Goal: Task Accomplishment & Management: Use online tool/utility

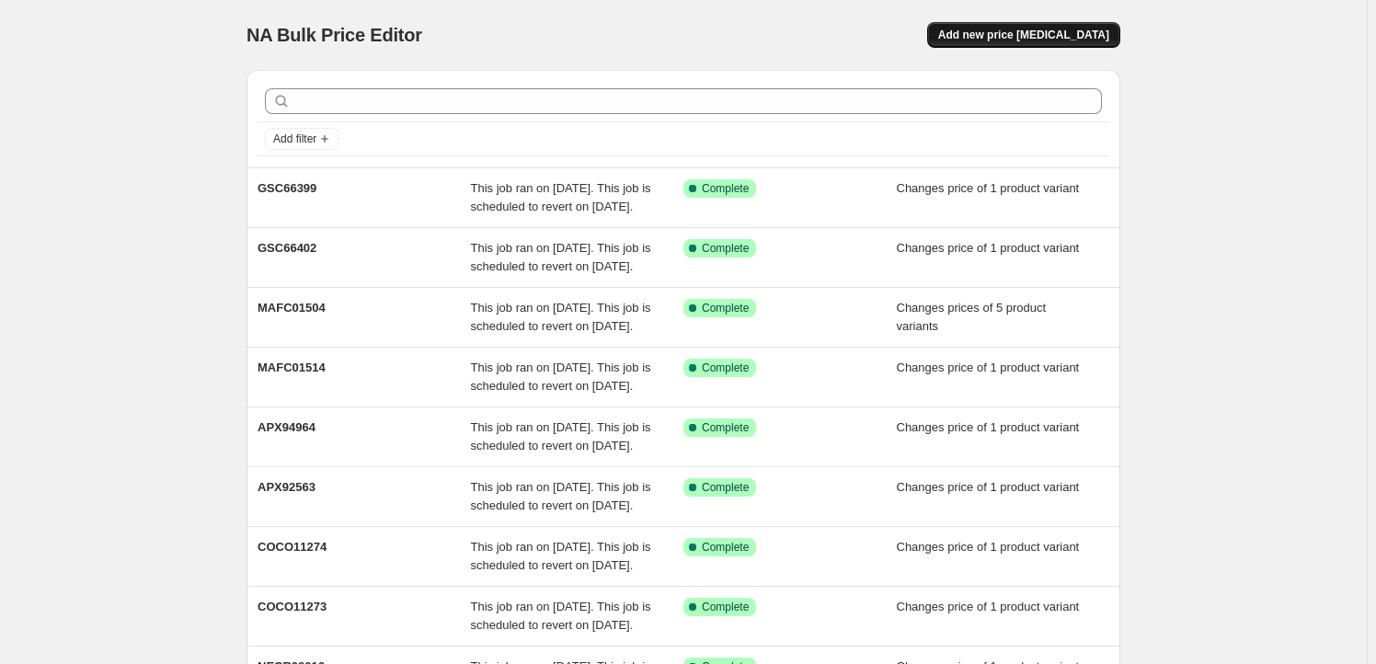
click at [1047, 30] on span "Add new price [MEDICAL_DATA]" at bounding box center [1023, 35] width 171 height 15
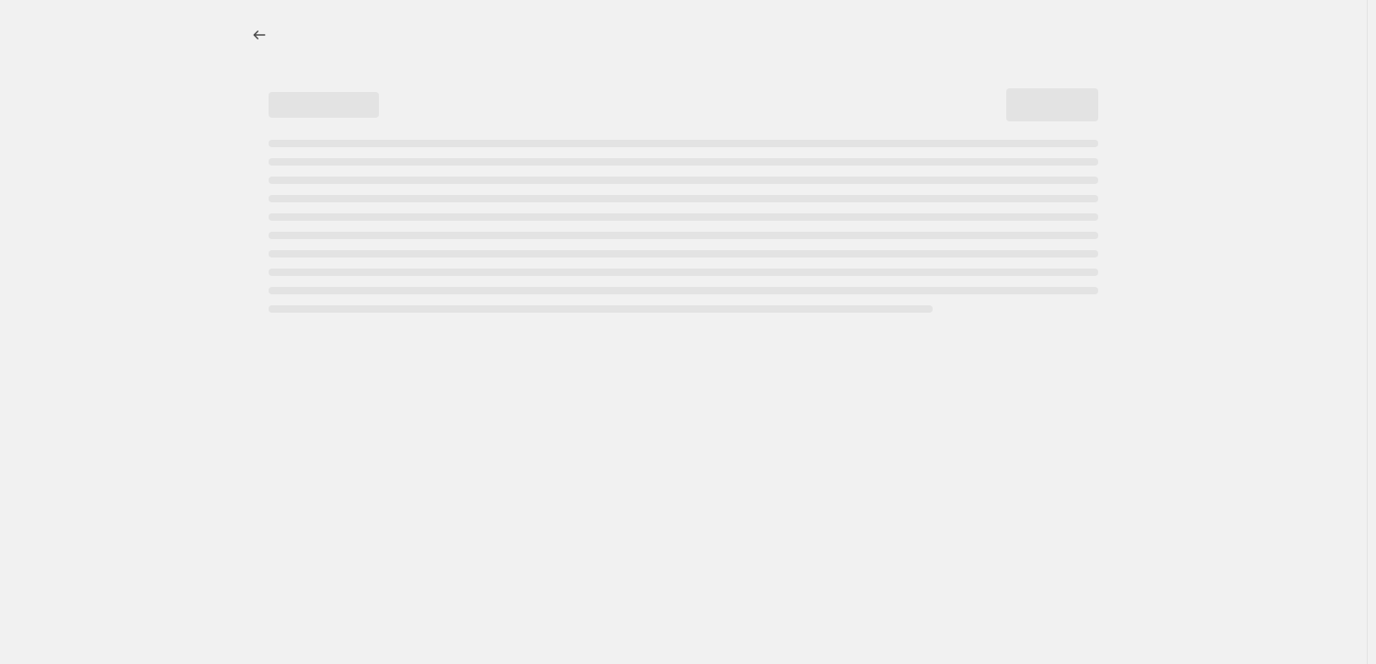
select select "percentage"
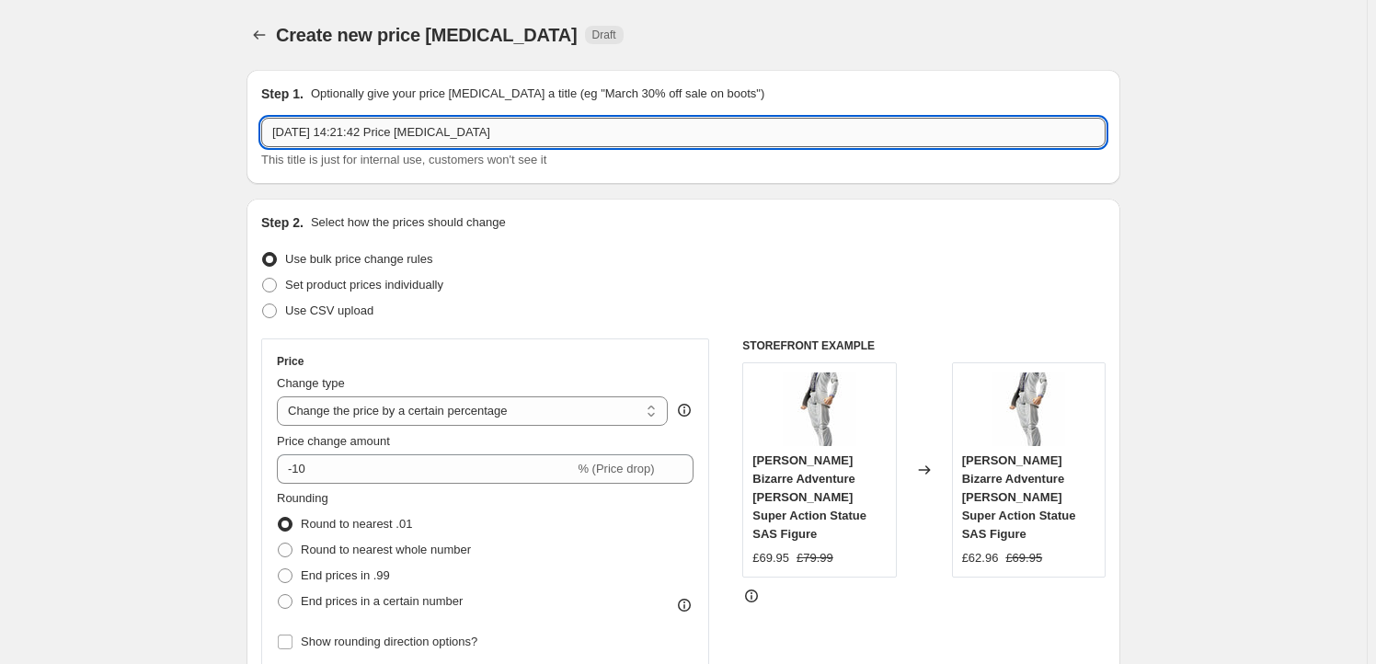
click at [503, 130] on input "[DATE] 14:21:42 Price [MEDICAL_DATA]" at bounding box center [683, 132] width 845 height 29
paste input "FREE51443"
type input "FREE51443"
click at [378, 289] on span "Set product prices individually" at bounding box center [364, 285] width 158 height 14
click at [263, 279] on input "Set product prices individually" at bounding box center [262, 278] width 1 height 1
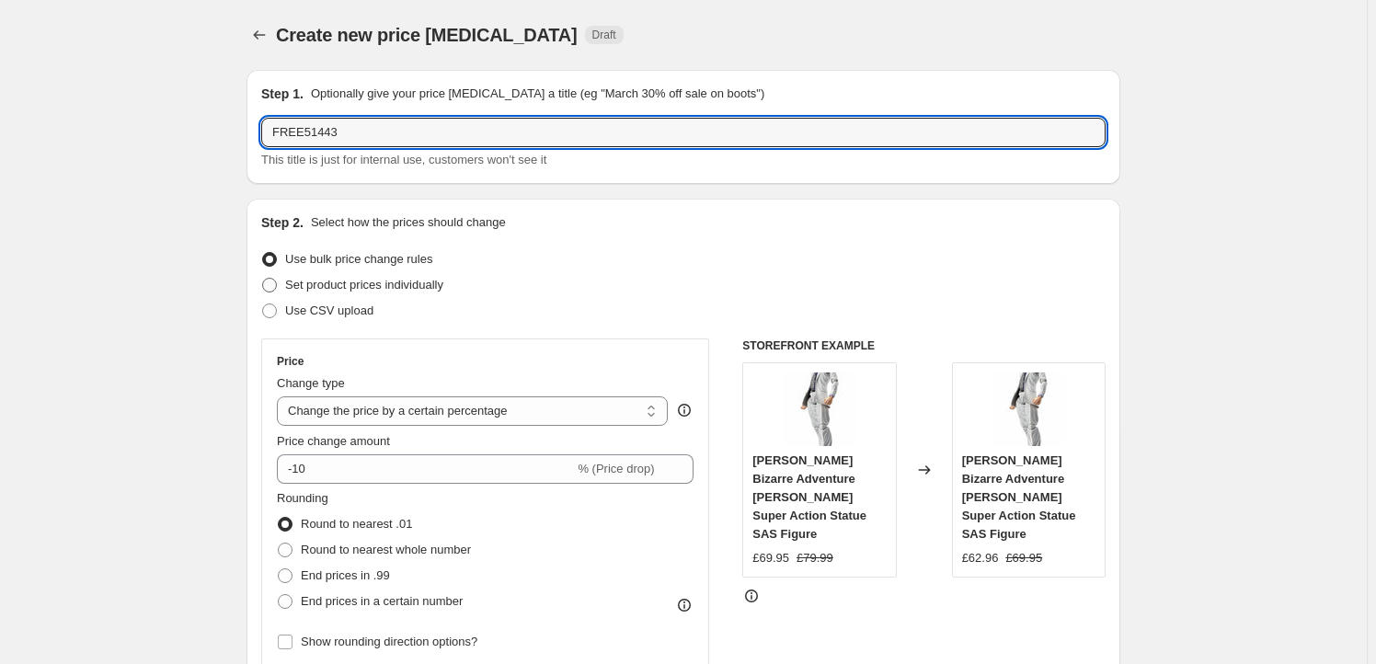
radio input "true"
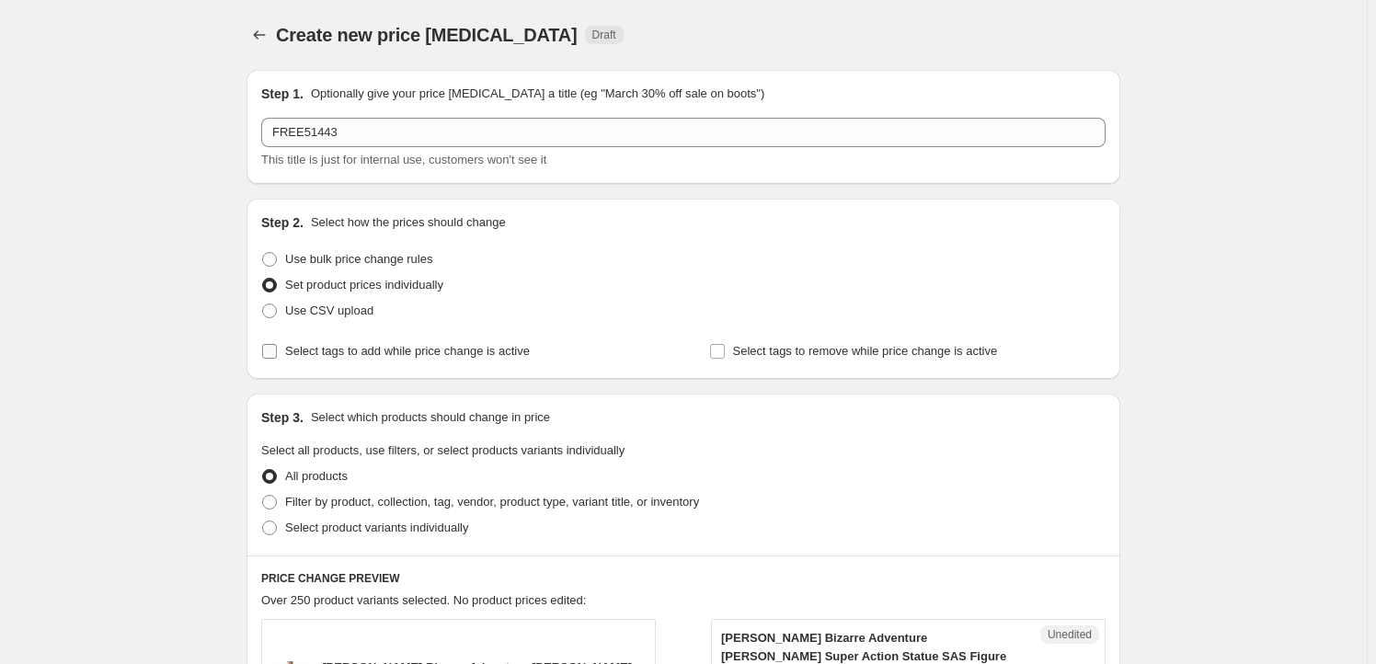
click at [356, 354] on span "Select tags to add while price change is active" at bounding box center [407, 351] width 245 height 14
click at [277, 354] on input "Select tags to add while price change is active" at bounding box center [269, 351] width 15 height 15
checkbox input "true"
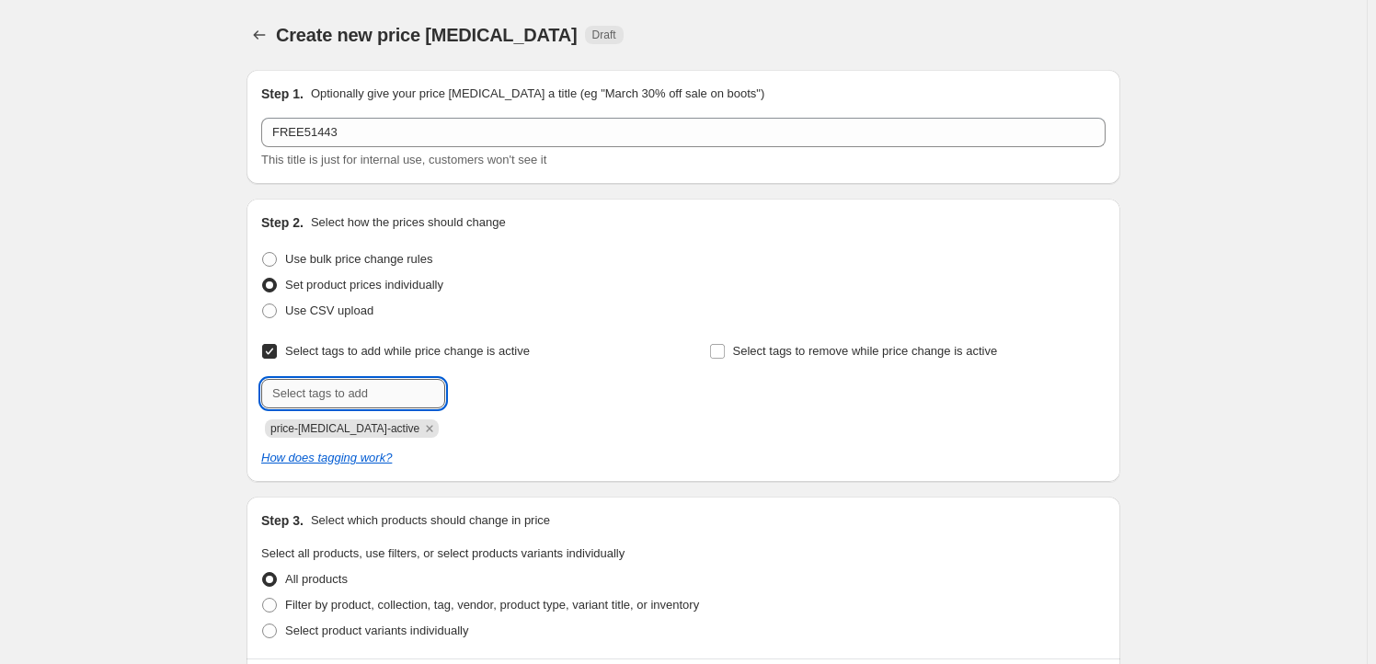
drag, startPoint x: 357, startPoint y: 355, endPoint x: 328, endPoint y: 390, distance: 45.7
click at [328, 390] on input "text" at bounding box center [353, 393] width 184 height 29
type input "Goodsmile Shop"
click at [546, 398] on span "Goodsmile Sh..." at bounding box center [528, 391] width 84 height 13
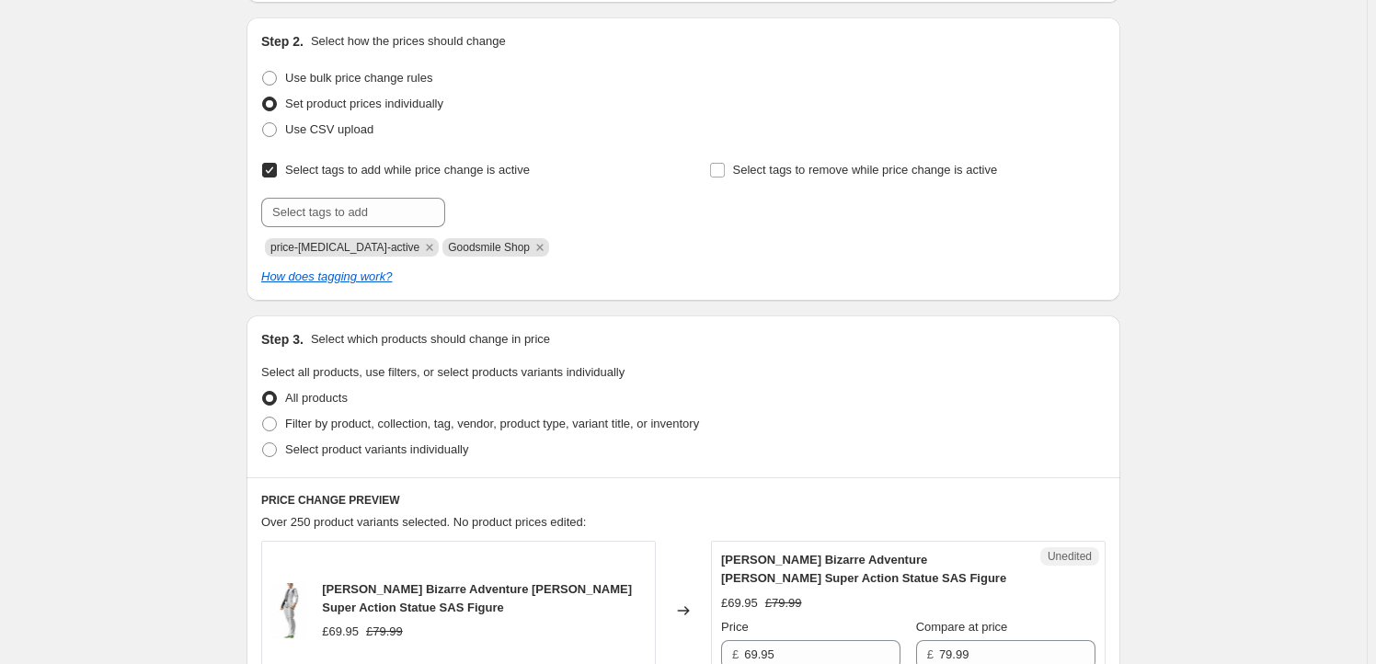
scroll to position [334, 0]
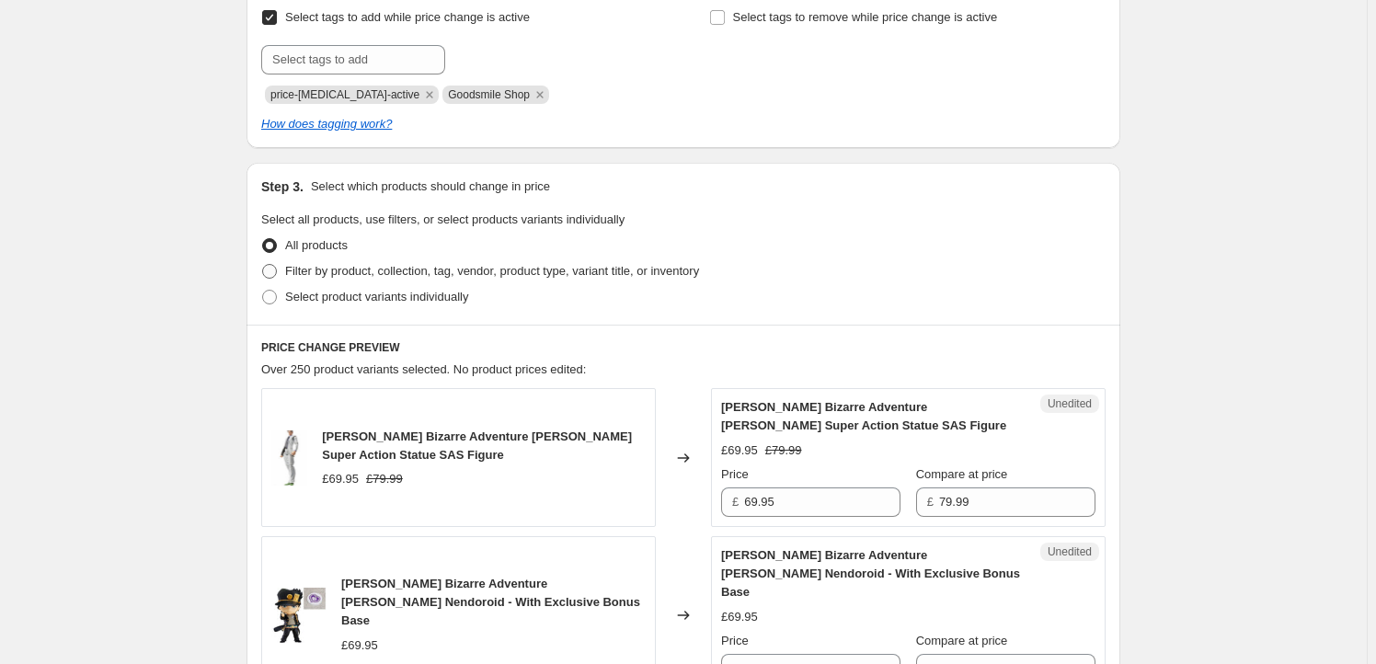
click at [337, 266] on span "Filter by product, collection, tag, vendor, product type, variant title, or inv…" at bounding box center [492, 271] width 414 height 14
click at [263, 265] on input "Filter by product, collection, tag, vendor, product type, variant title, or inv…" at bounding box center [262, 264] width 1 height 1
radio input "true"
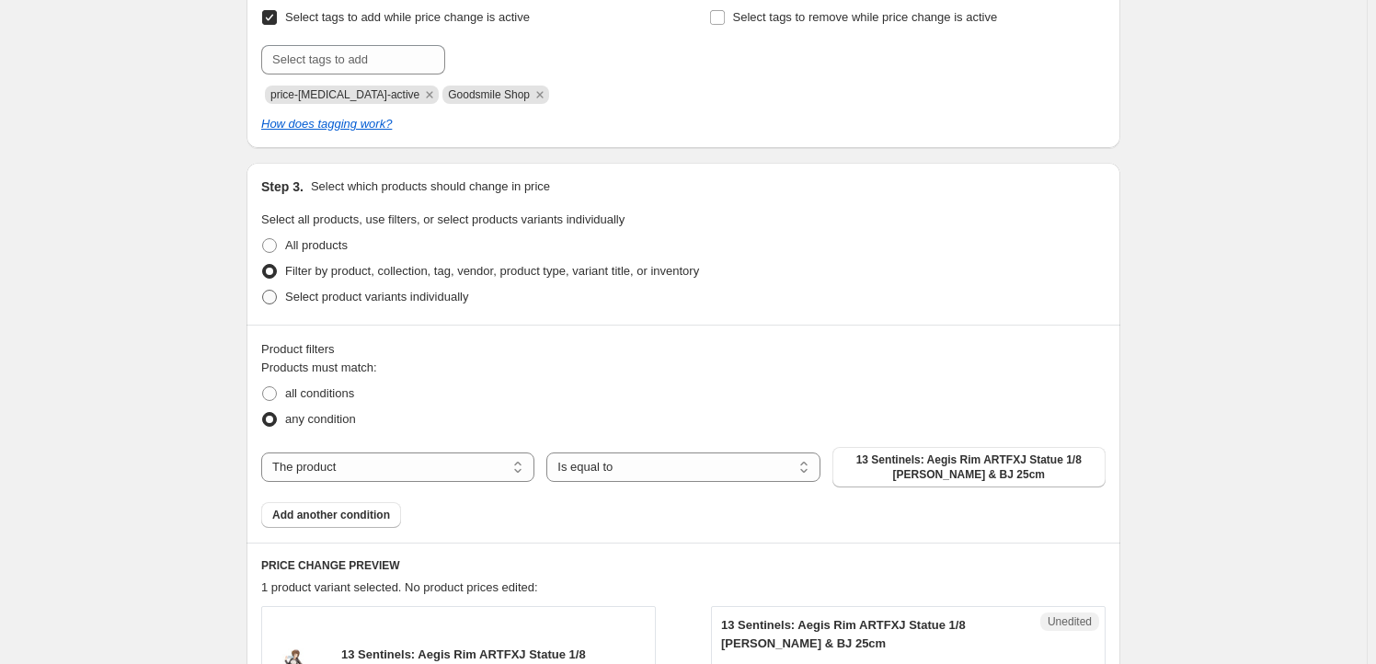
click at [303, 294] on span "Select product variants individually" at bounding box center [376, 297] width 183 height 14
click at [263, 291] on input "Select product variants individually" at bounding box center [262, 290] width 1 height 1
radio input "true"
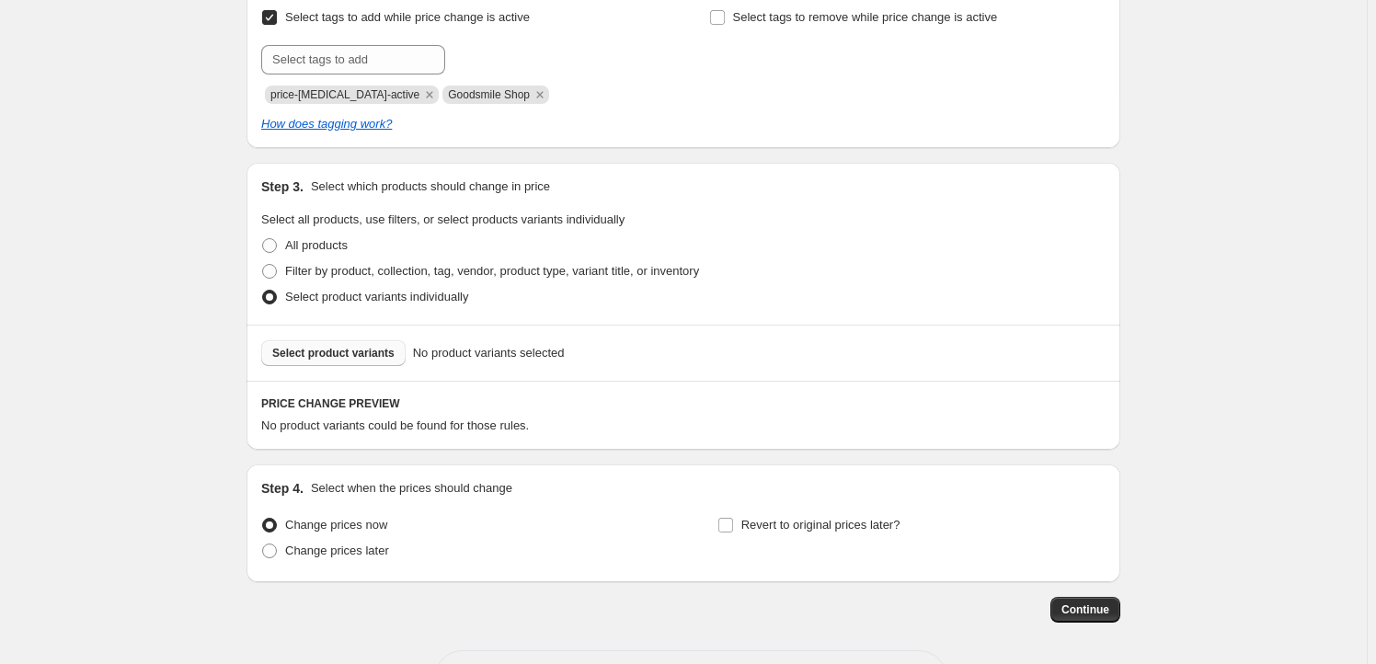
click at [351, 360] on button "Select product variants" at bounding box center [333, 353] width 144 height 26
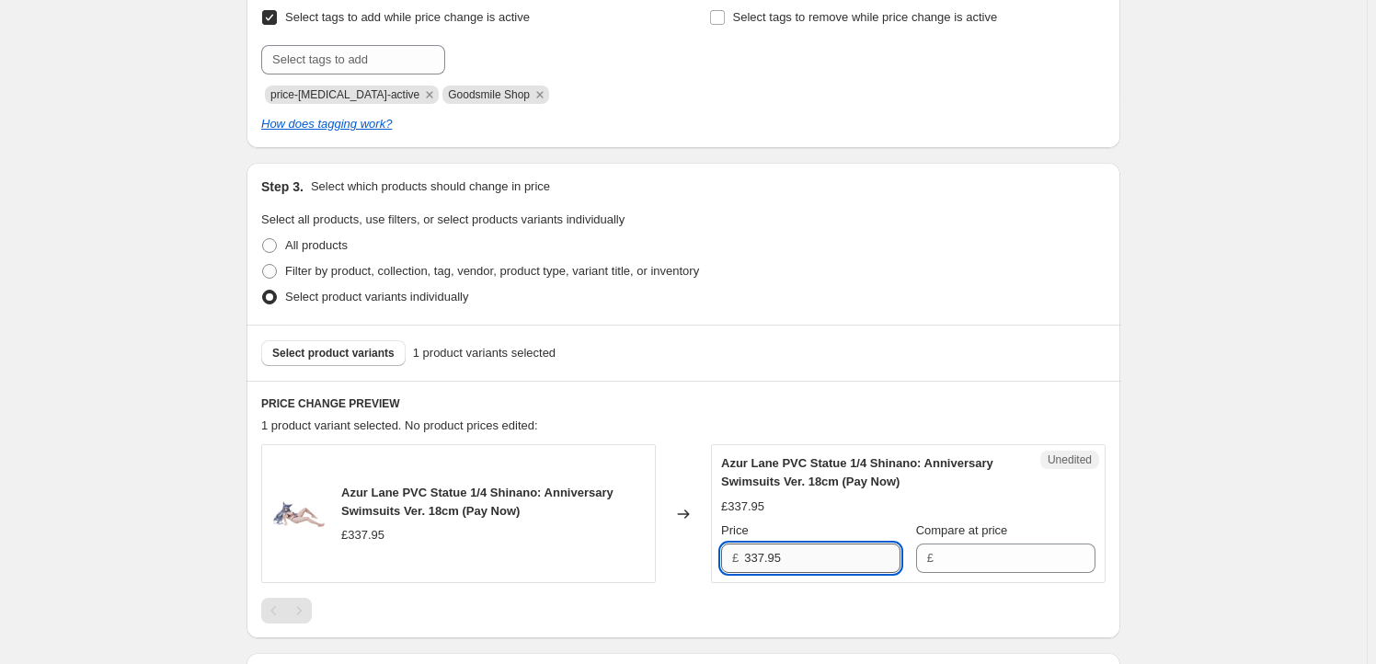
click at [783, 558] on input "337.95" at bounding box center [822, 558] width 156 height 29
type input "337.95"
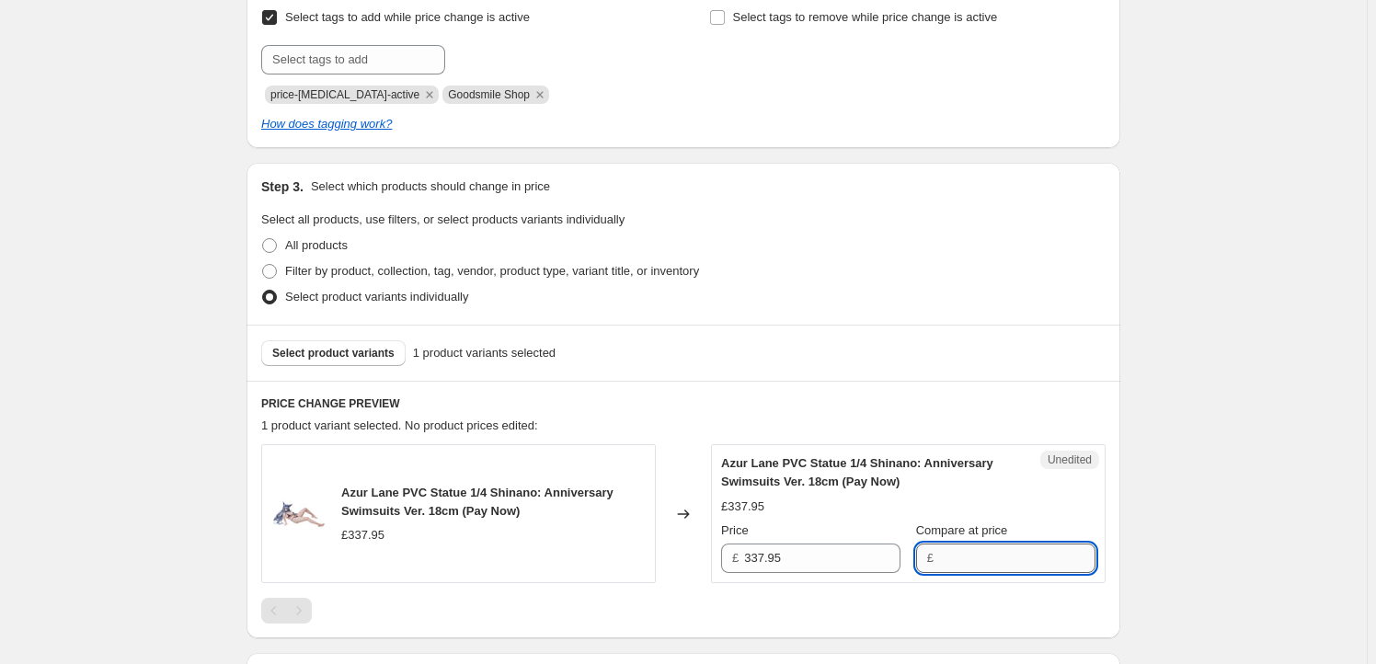
click at [985, 563] on input "Compare at price" at bounding box center [1017, 558] width 156 height 29
paste input "337.95"
type input "337.95"
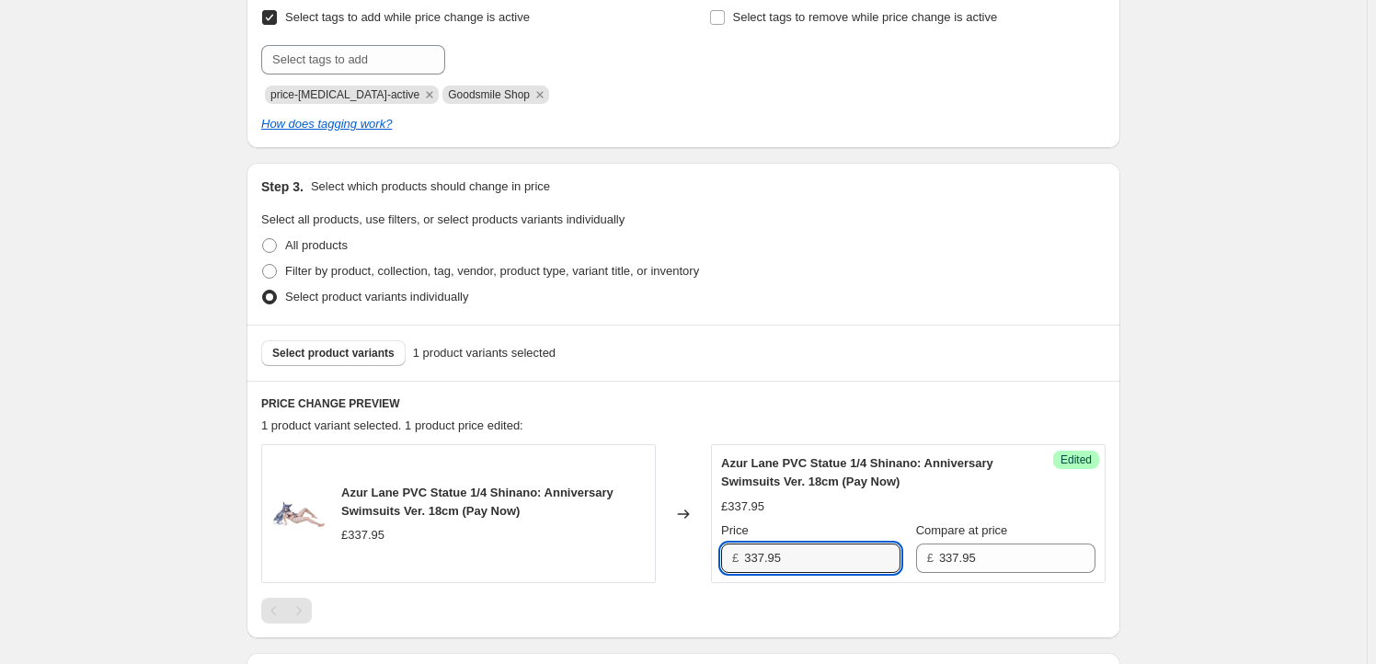
drag, startPoint x: 764, startPoint y: 558, endPoint x: 685, endPoint y: 558, distance: 79.1
click at [685, 558] on div "Azur Lane PVC Statue 1/4 Shinano: Anniversary Swimsuits Ver. 18cm (Pay Now) £33…" at bounding box center [683, 513] width 845 height 139
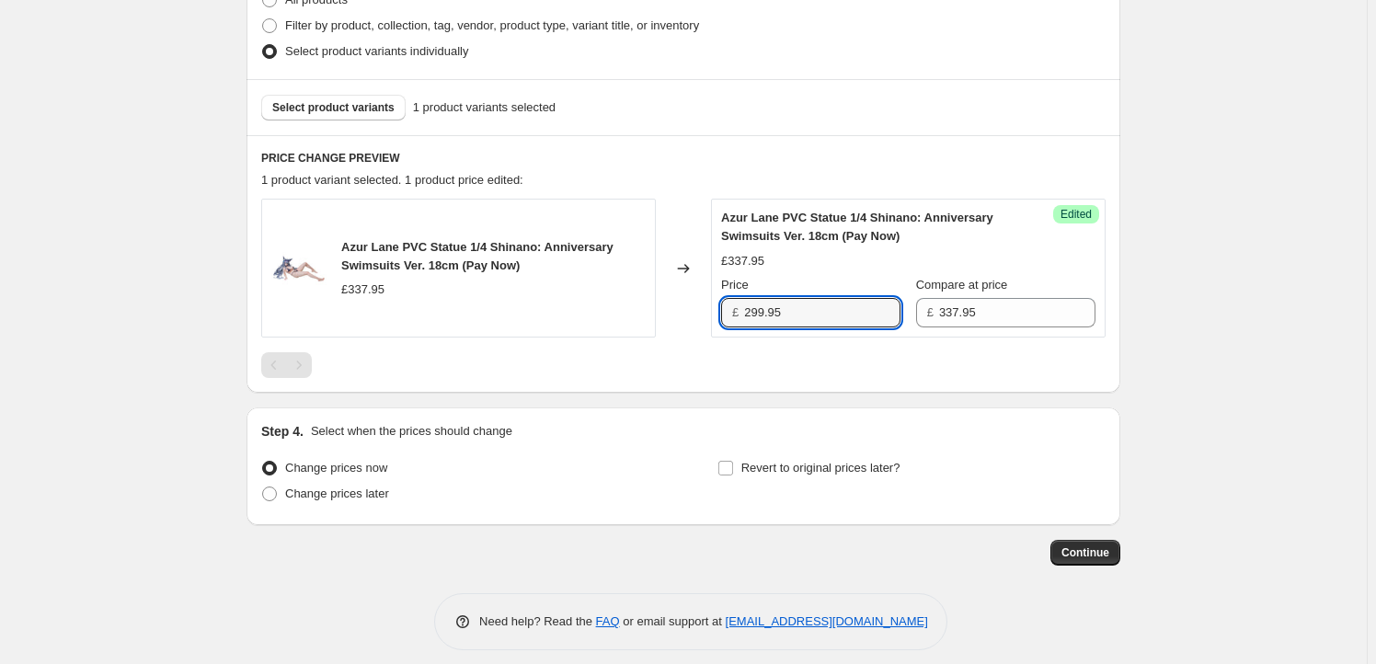
scroll to position [592, 0]
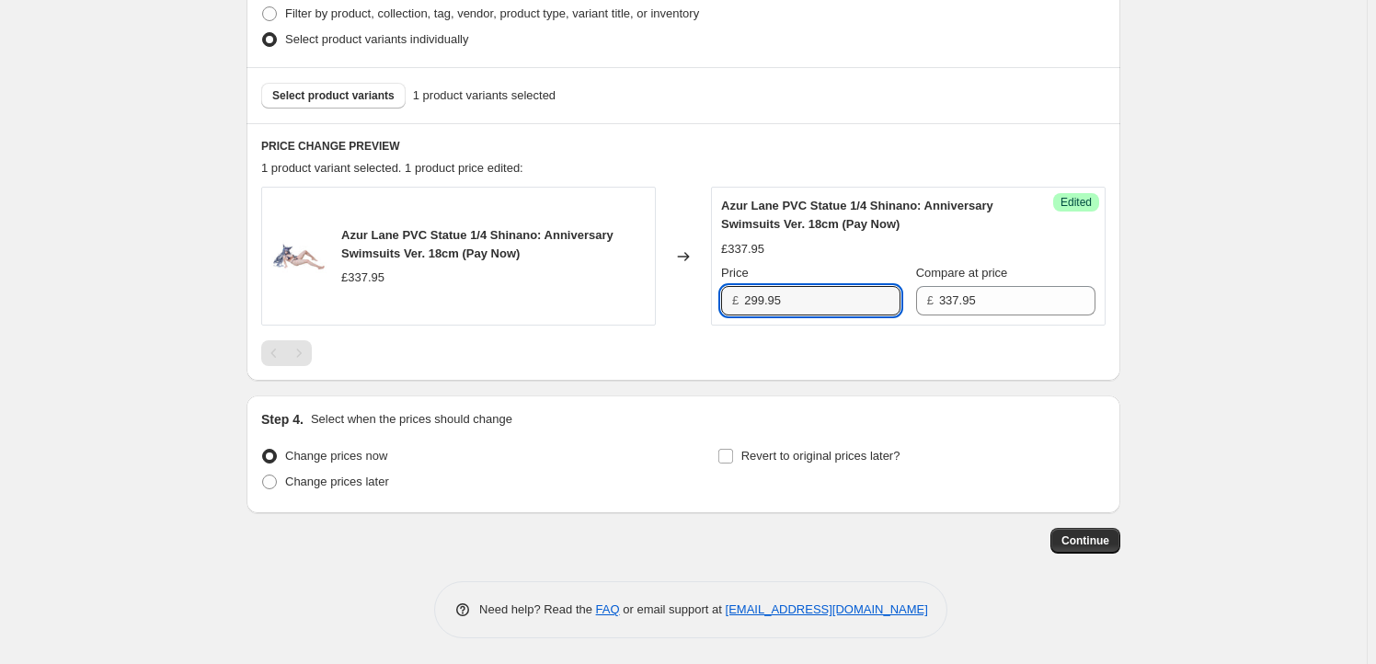
type input "299.95"
click at [718, 449] on div "Change prices now Change prices later Revert to original prices later?" at bounding box center [683, 470] width 845 height 55
click at [764, 460] on span "Revert to original prices later?" at bounding box center [820, 456] width 159 height 14
click at [733, 460] on input "Revert to original prices later?" at bounding box center [725, 456] width 15 height 15
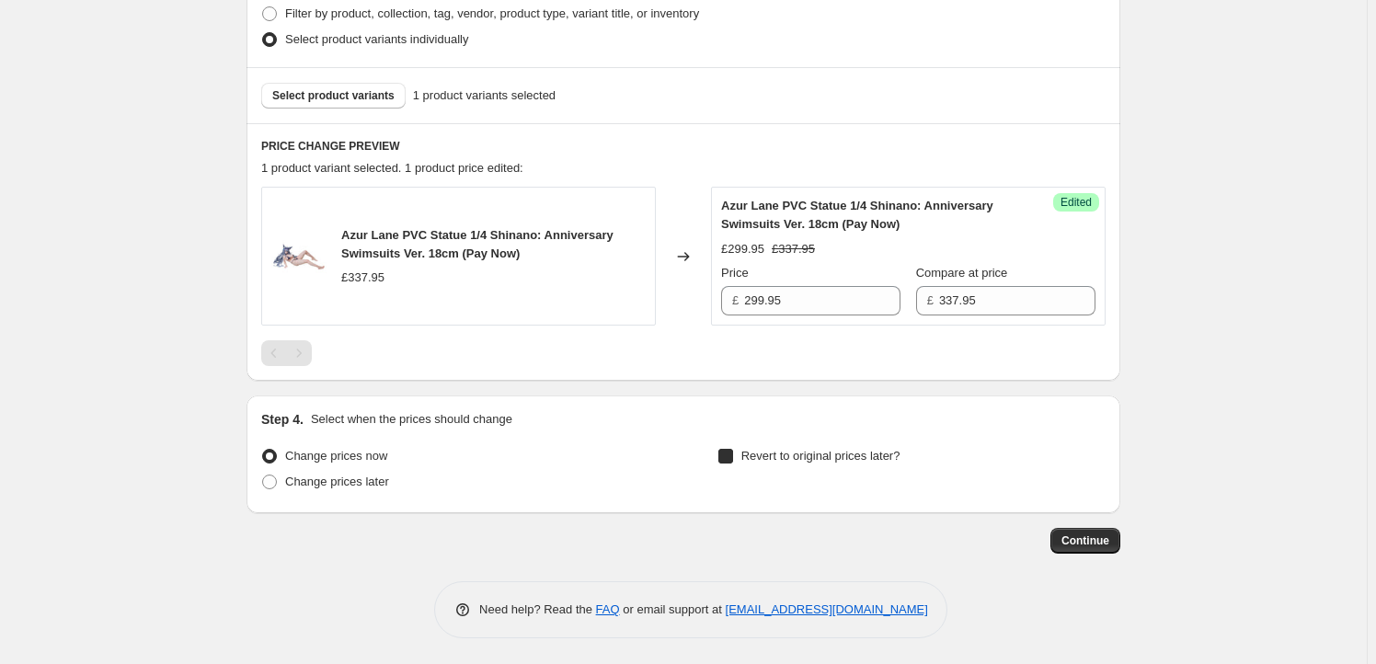
checkbox input "true"
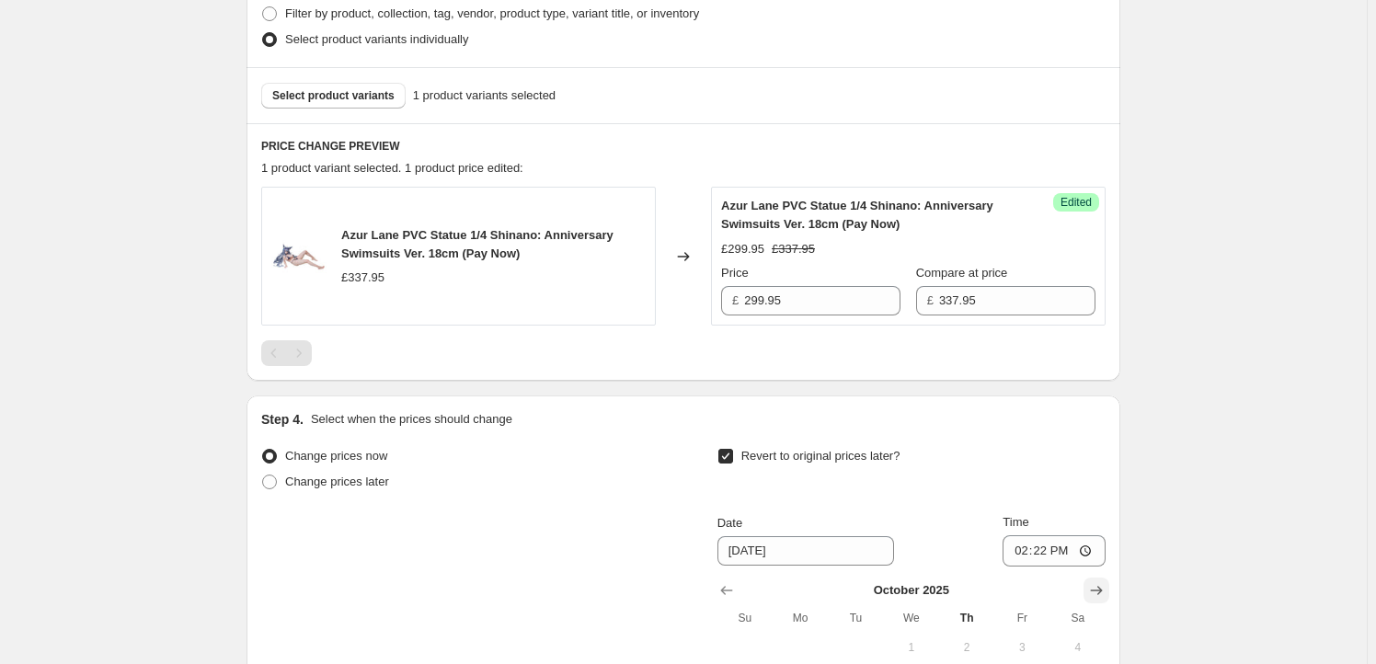
click at [1101, 578] on button "Show next month, November 2025" at bounding box center [1097, 591] width 26 height 26
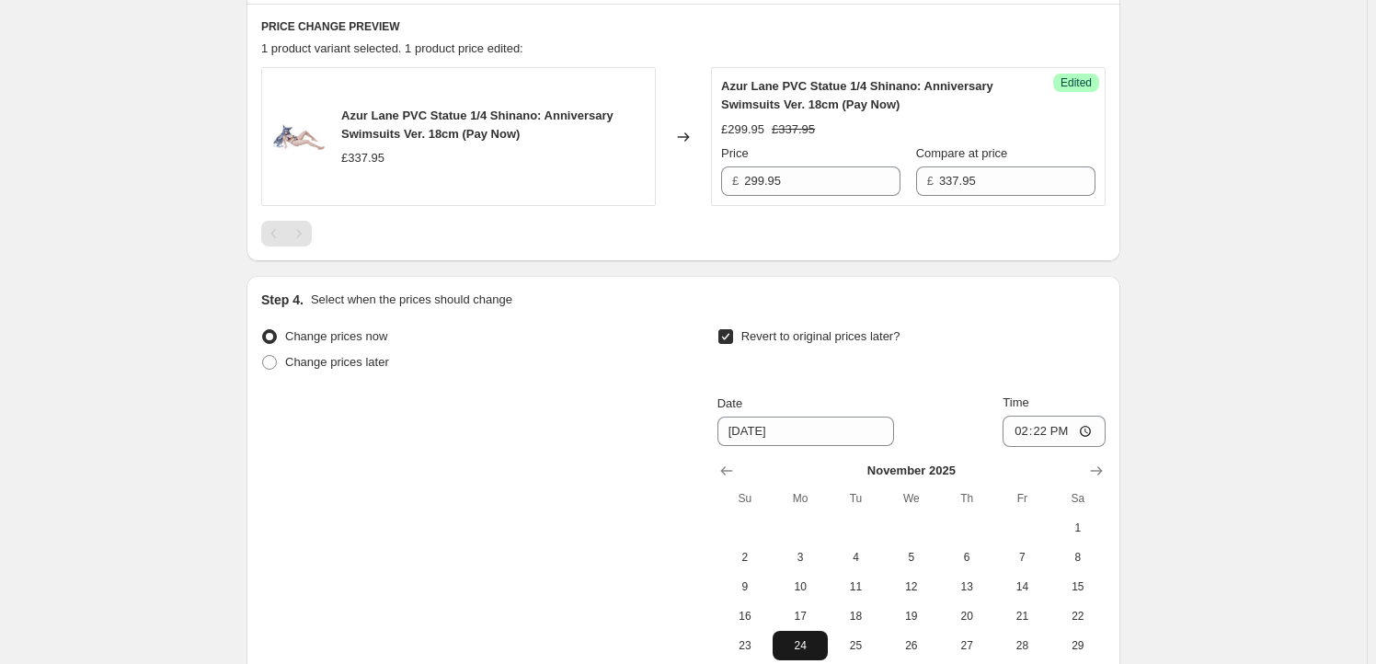
scroll to position [870, 0]
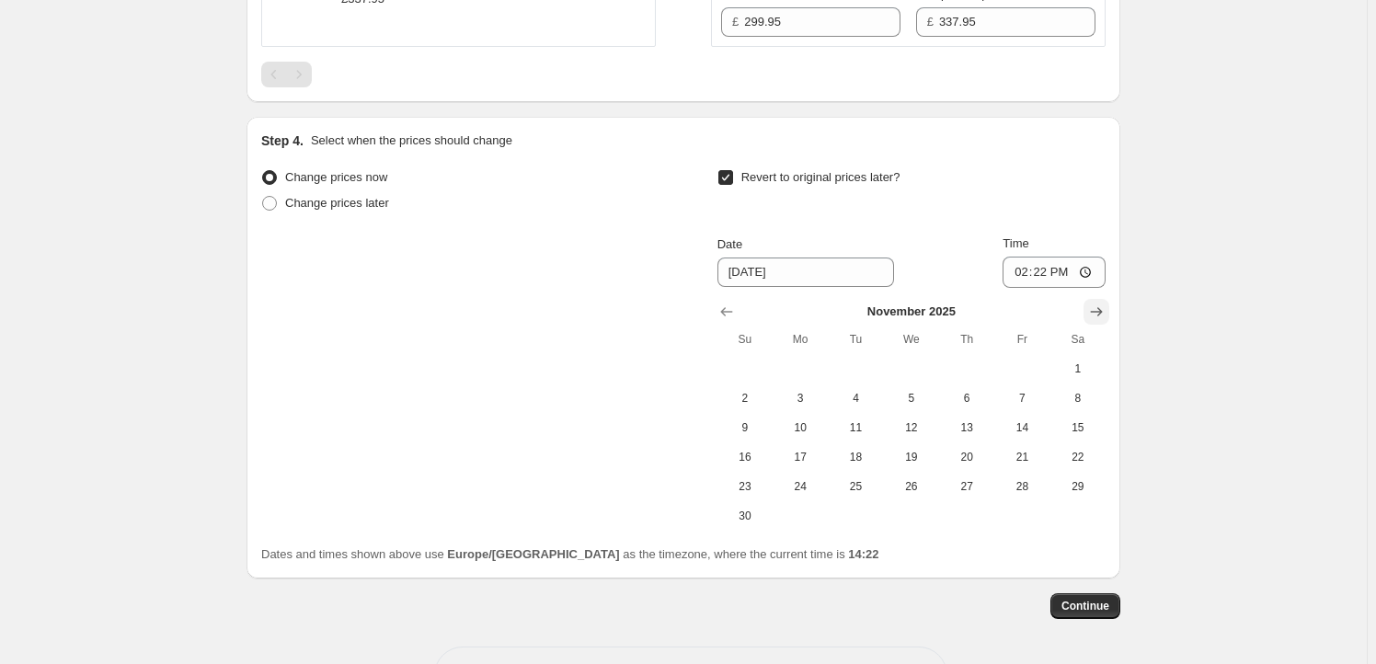
click at [1102, 313] on icon "Show next month, December 2025" at bounding box center [1096, 312] width 18 height 18
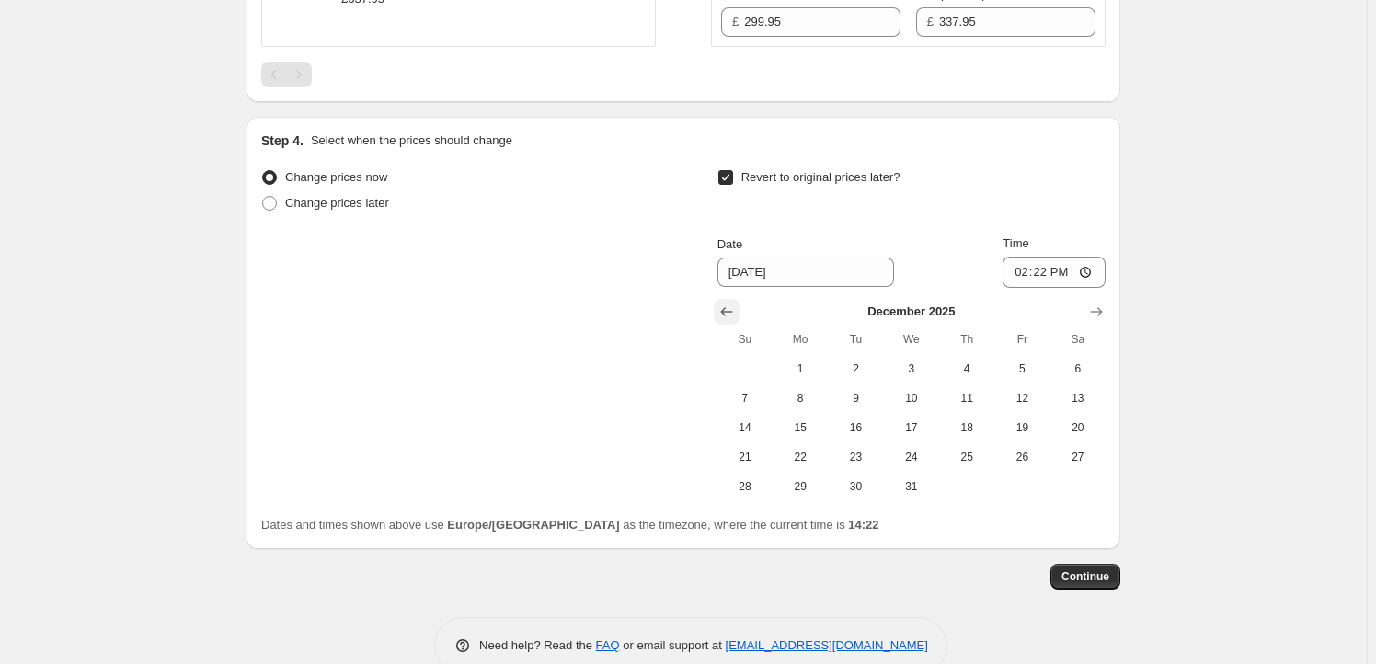
click at [730, 305] on icon "Show previous month, November 2025" at bounding box center [727, 312] width 18 height 18
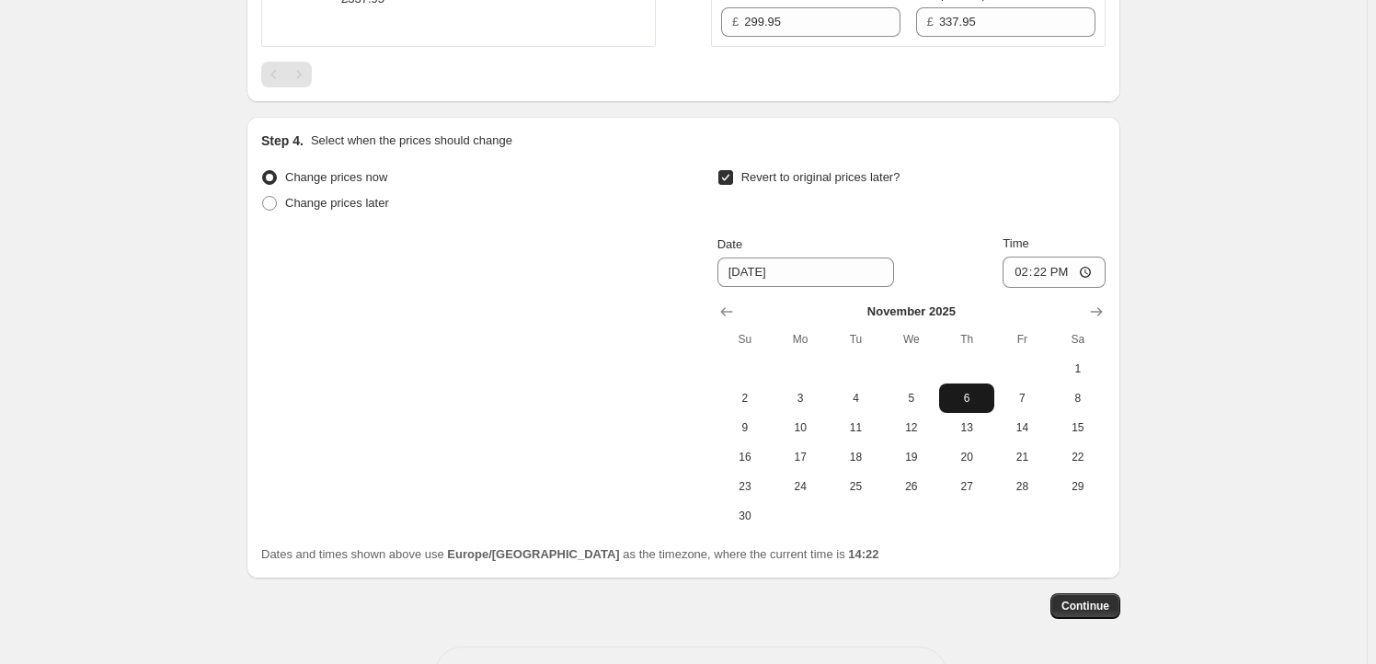
click at [984, 398] on span "6" at bounding box center [967, 398] width 40 height 15
click at [978, 495] on button "27" at bounding box center [966, 486] width 55 height 29
type input "[DATE]"
click at [1048, 279] on input "14:22" at bounding box center [1054, 272] width 103 height 31
type input "23:59"
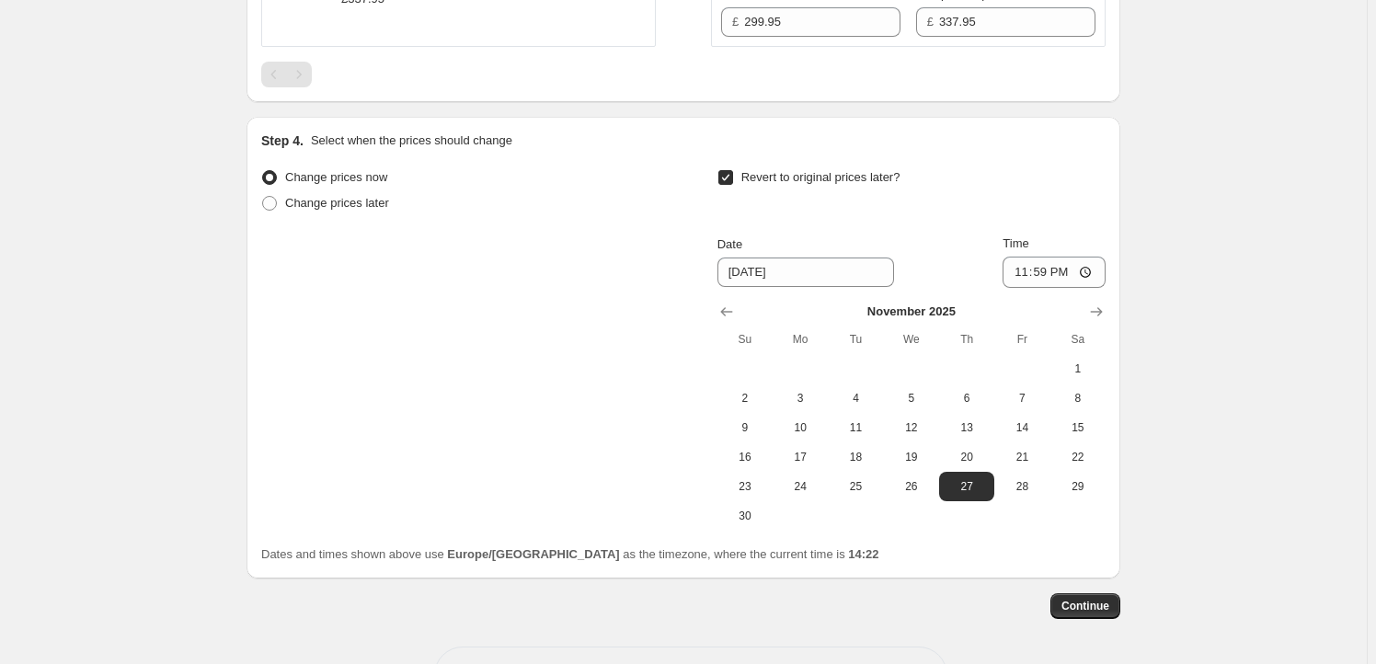
drag, startPoint x: 1206, startPoint y: 312, endPoint x: 1193, endPoint y: 350, distance: 39.9
click at [1086, 595] on button "Continue" at bounding box center [1086, 606] width 70 height 26
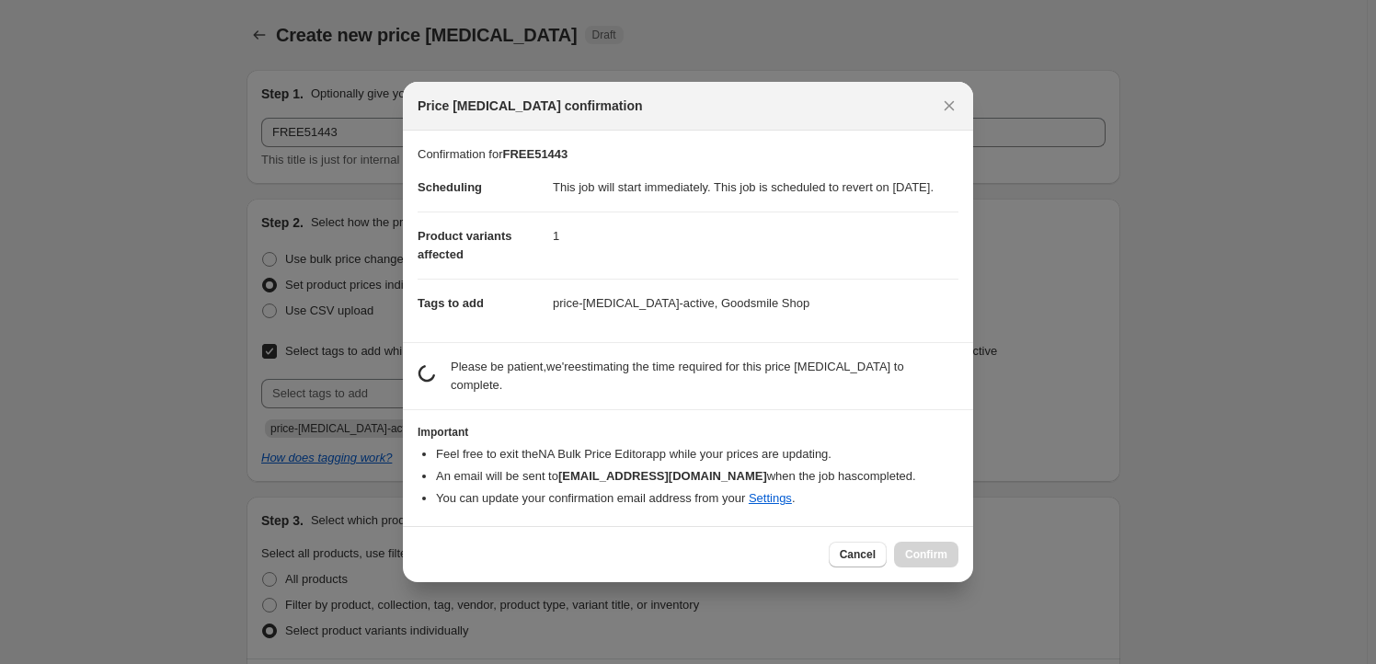
scroll to position [0, 0]
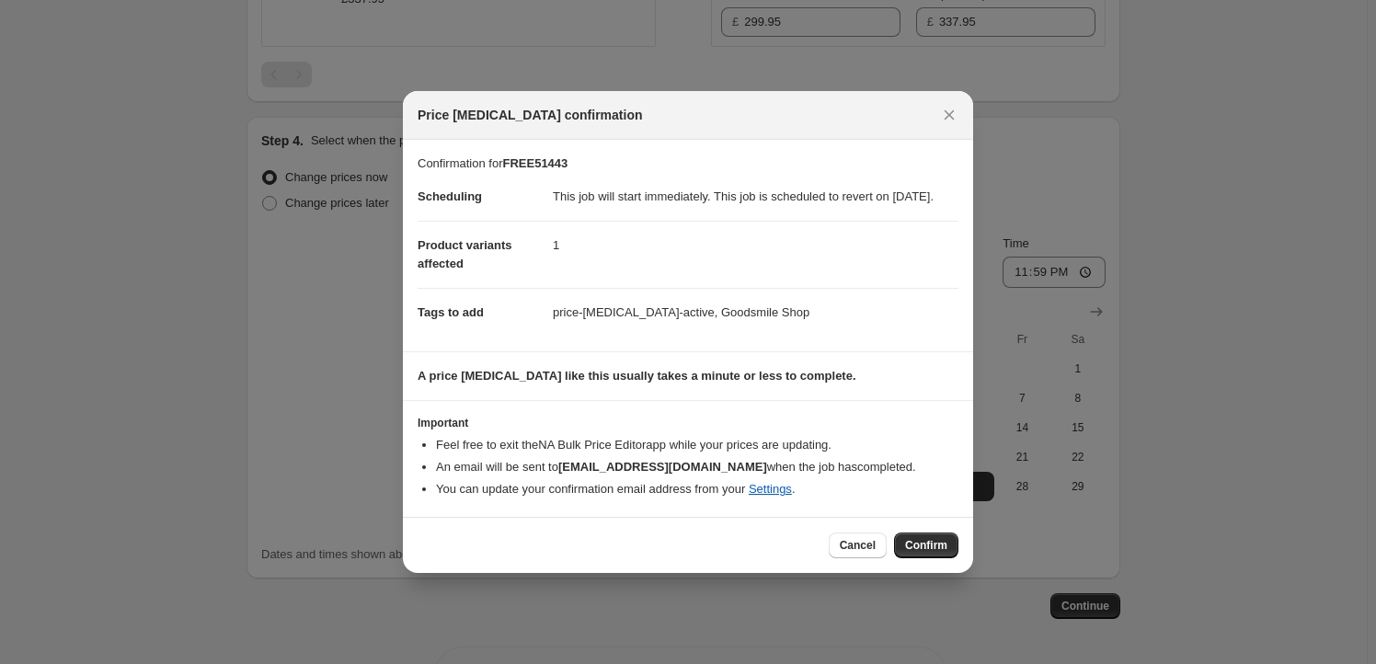
click at [950, 546] on button "Confirm" at bounding box center [926, 546] width 64 height 26
